Goal: Use online tool/utility: Utilize a website feature to perform a specific function

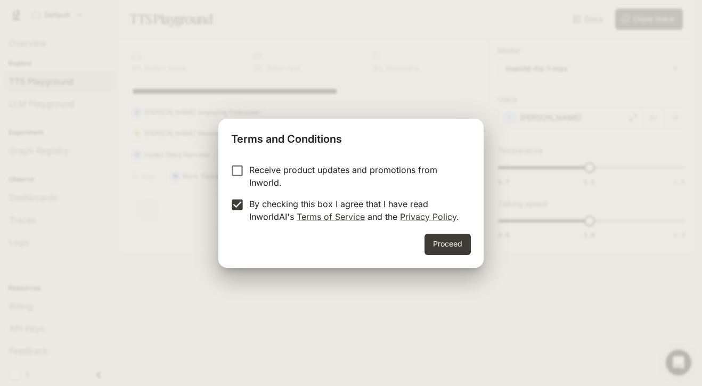
click at [443, 243] on button "Proceed" at bounding box center [448, 244] width 46 height 21
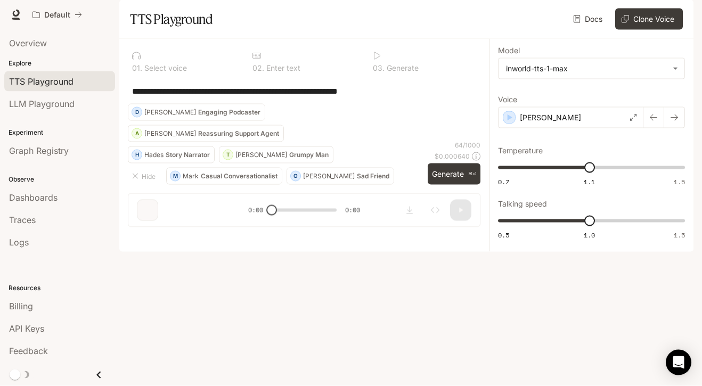
scroll to position [43, 0]
click at [261, 116] on p "Engaging Podcaster" at bounding box center [229, 112] width 62 height 6
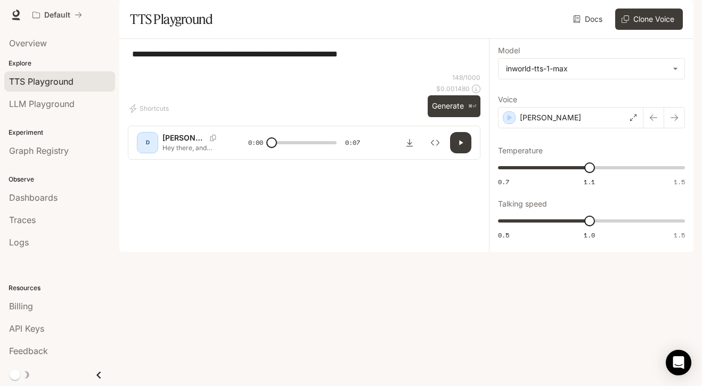
click at [452, 117] on button "Generate ⌘⏎" at bounding box center [454, 106] width 53 height 22
type input "*"
click at [650, 122] on icon "button" at bounding box center [654, 118] width 9 height 9
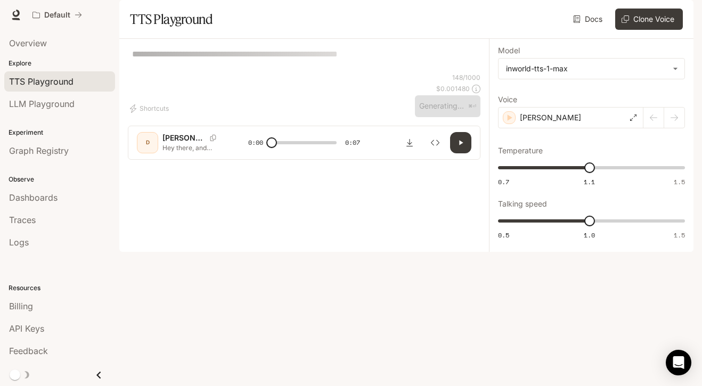
click at [643, 128] on div "[PERSON_NAME]" at bounding box center [570, 117] width 145 height 21
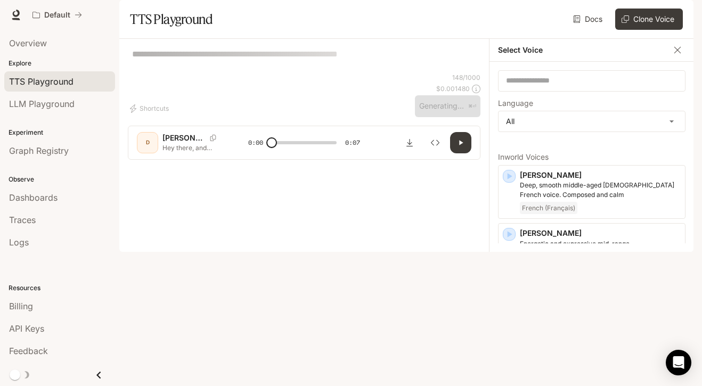
click at [645, 150] on body "**********" at bounding box center [351, 193] width 702 height 386
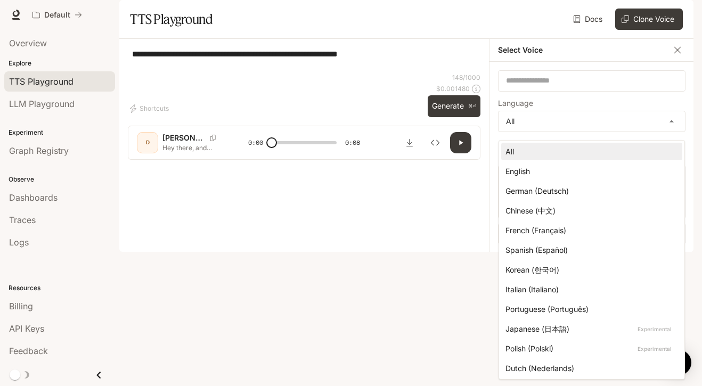
click at [373, 266] on div at bounding box center [351, 193] width 702 height 386
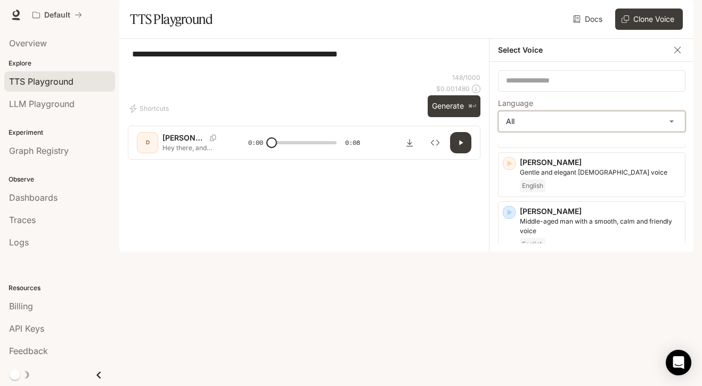
scroll to position [301, 0]
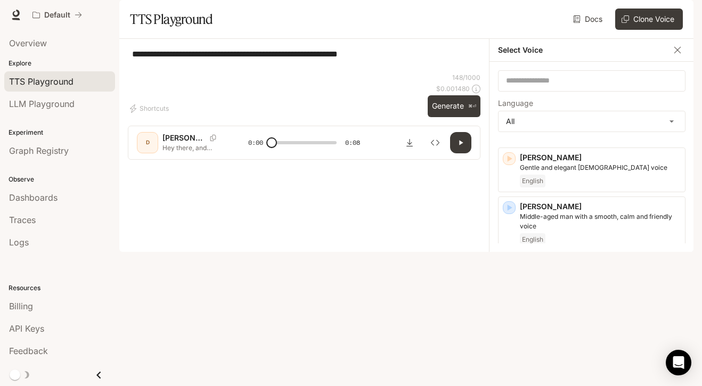
click at [512, 209] on div "button" at bounding box center [509, 207] width 13 height 13
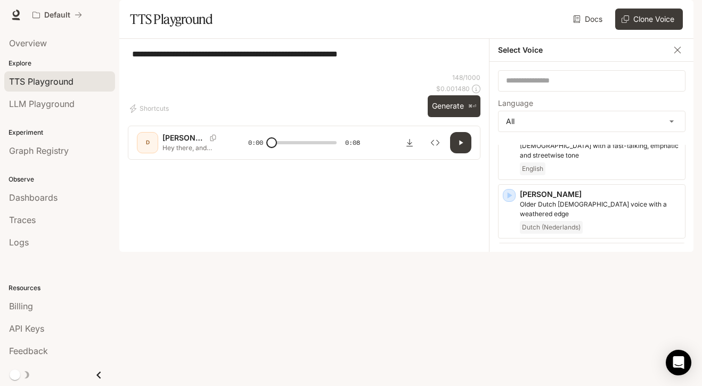
scroll to position [548, 0]
click at [509, 198] on icon "button" at bounding box center [510, 194] width 5 height 6
click at [580, 207] on p "Older Dutch [DEMOGRAPHIC_DATA] voice with a weathered edge" at bounding box center [600, 208] width 161 height 19
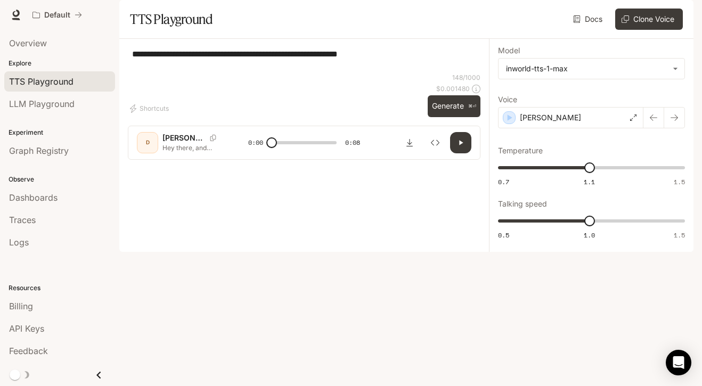
click at [501, 128] on div "[PERSON_NAME]" at bounding box center [570, 117] width 145 height 21
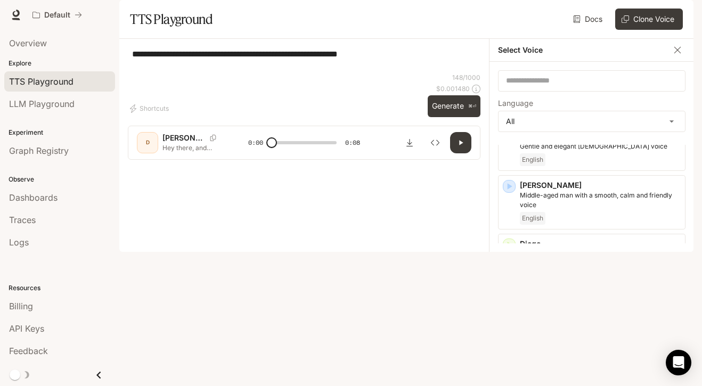
scroll to position [322, 0]
click at [513, 191] on icon "button" at bounding box center [509, 186] width 11 height 11
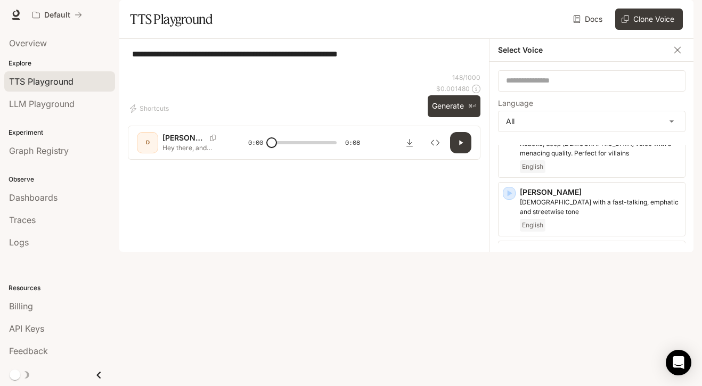
scroll to position [503, 0]
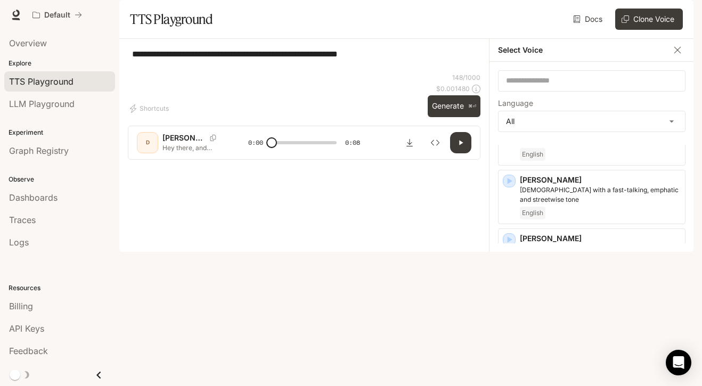
click at [507, 246] on div "button" at bounding box center [509, 239] width 13 height 13
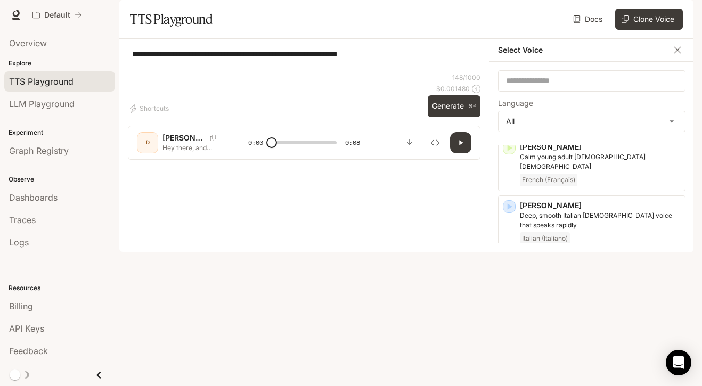
scroll to position [654, 0]
click at [510, 258] on div "button" at bounding box center [509, 264] width 13 height 13
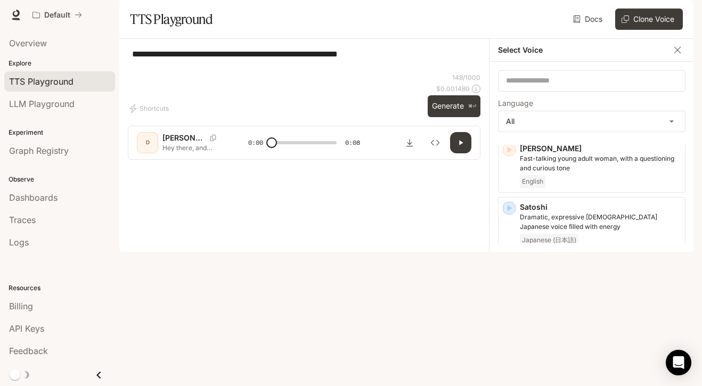
scroll to position [1971, 0]
click at [508, 380] on icon "button" at bounding box center [510, 383] width 5 height 6
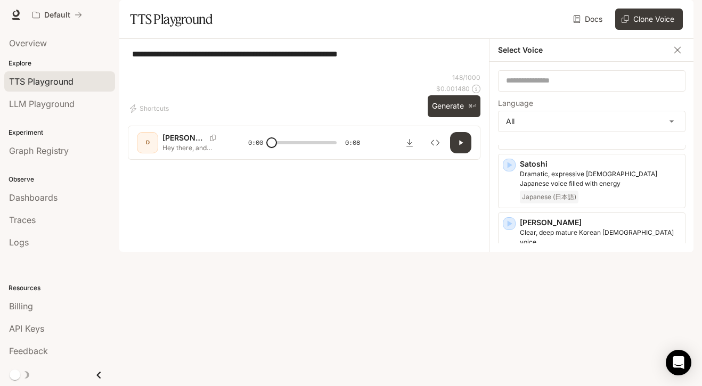
scroll to position [2014, 0]
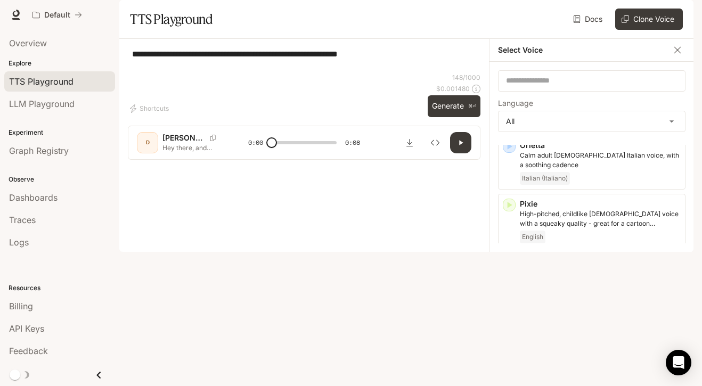
click at [665, 62] on div "Select Voice" at bounding box center [592, 50] width 205 height 23
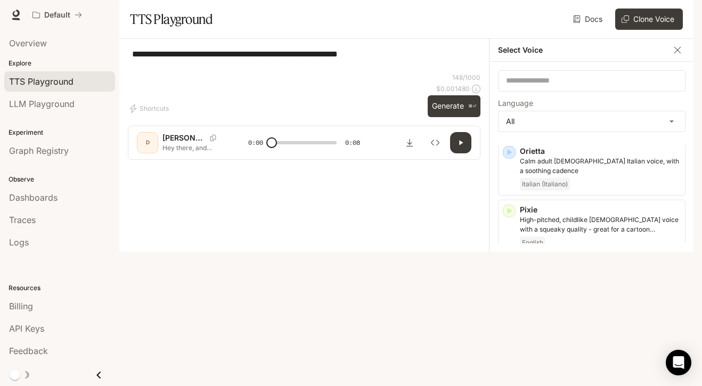
scroll to position [1733, 0]
click at [608, 86] on input "text" at bounding box center [592, 81] width 187 height 11
click at [94, 23] on div "Default" at bounding box center [293, 14] width 531 height 21
click at [30, 312] on span "Billing" at bounding box center [21, 306] width 24 height 13
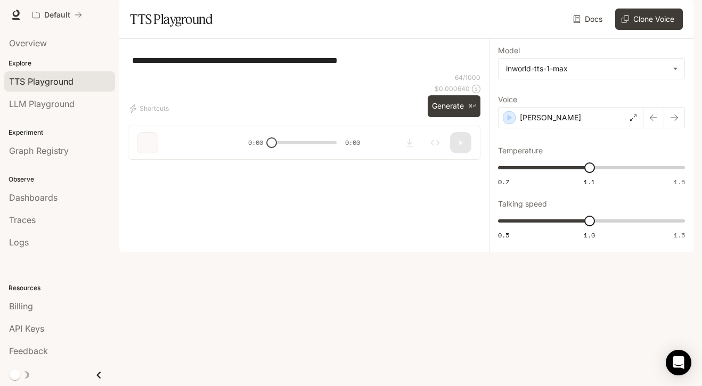
type textarea "**********"
